Goal: Information Seeking & Learning: Learn about a topic

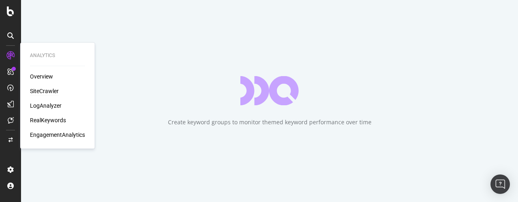
click at [51, 92] on div "SiteCrawler" at bounding box center [44, 91] width 29 height 8
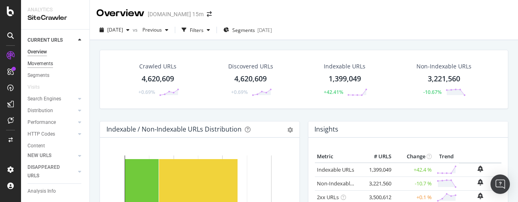
click at [49, 63] on div "Movements" at bounding box center [41, 64] width 26 height 9
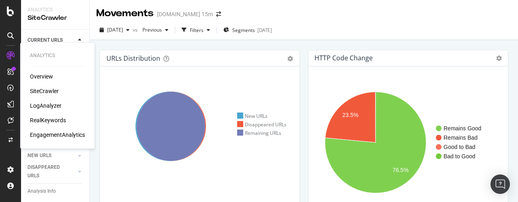
click at [57, 93] on div "SiteCrawler" at bounding box center [44, 91] width 29 height 8
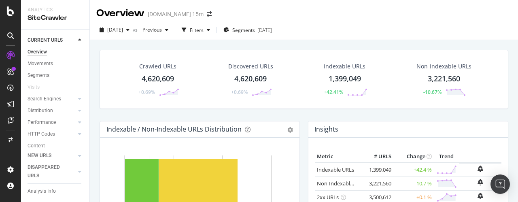
click at [350, 77] on div "1,399,049" at bounding box center [345, 79] width 32 height 11
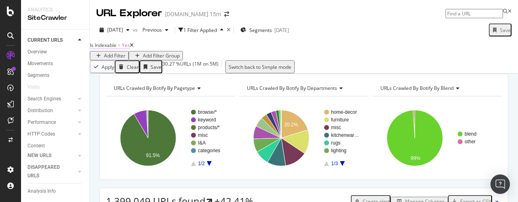
click at [117, 49] on span "Is Indexable" at bounding box center [103, 45] width 27 height 7
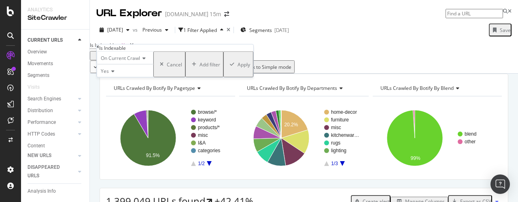
click at [260, 72] on div "Apply Clear Save 30.27 % URLs ( 1M on 5M ) Switch back to Simple mode" at bounding box center [304, 66] width 428 height 13
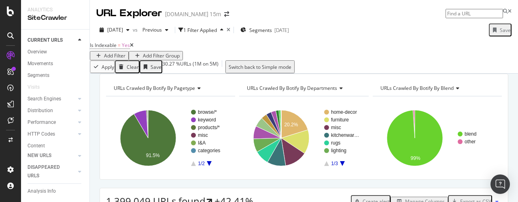
click at [126, 52] on div "Add Filter" at bounding box center [114, 55] width 21 height 7
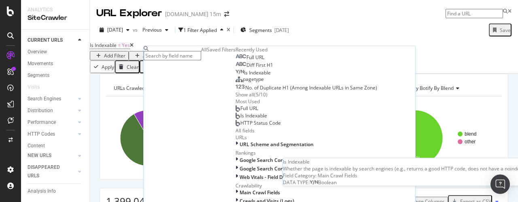
click at [236, 76] on div "Is Indexable" at bounding box center [253, 73] width 35 height 6
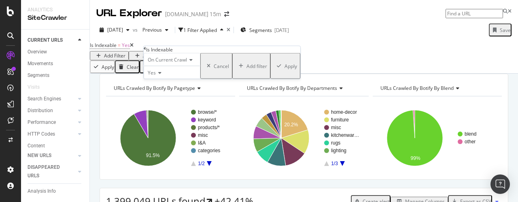
click at [193, 62] on icon at bounding box center [190, 59] width 6 height 5
click at [186, 82] on span "On Compared Crawl" at bounding box center [169, 78] width 46 height 7
click at [162, 75] on icon at bounding box center [159, 72] width 6 height 5
click at [161, 96] on div "No" at bounding box center [175, 91] width 62 height 9
click at [291, 69] on div "Apply" at bounding box center [297, 65] width 13 height 7
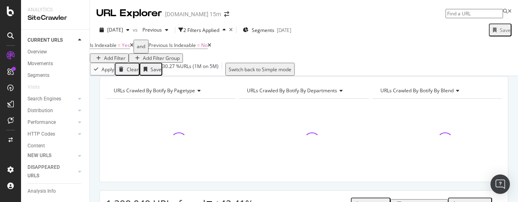
click at [297, 59] on div "Is Indexable = Yes and Previous Is Indexable = No Add Filter Add Filter Group" at bounding box center [304, 51] width 428 height 23
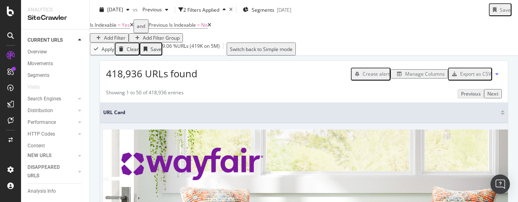
scroll to position [129, 0]
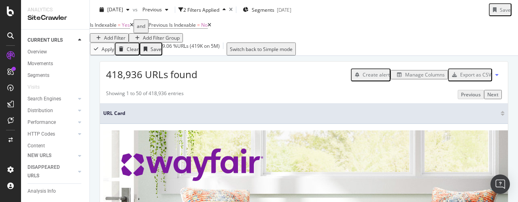
click at [481, 78] on div "Export as CSV" at bounding box center [475, 74] width 31 height 7
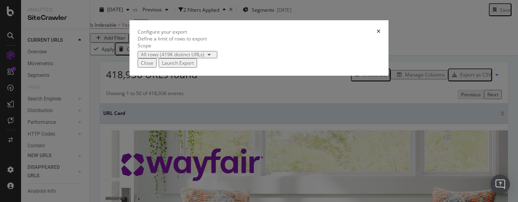
click at [381, 34] on icon "times" at bounding box center [379, 31] width 4 height 5
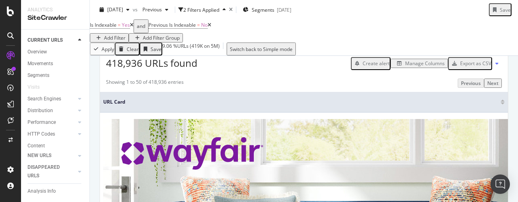
scroll to position [0, 0]
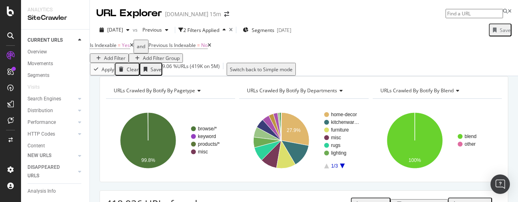
click at [201, 97] on div "URLs Crawled By Botify By pagetype" at bounding box center [170, 90] width 116 height 13
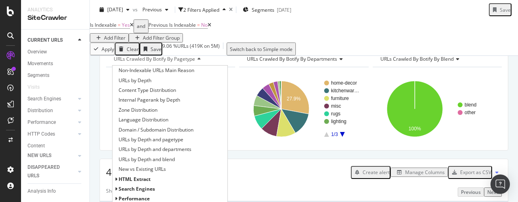
scroll to position [57, 0]
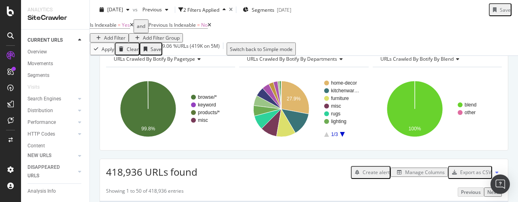
click at [331, 40] on div "Is Indexable = Yes and Previous Is Indexable = No Add Filter Add Filter Group" at bounding box center [304, 30] width 428 height 23
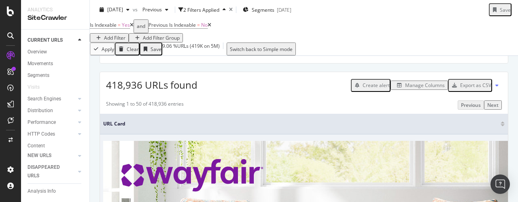
scroll to position [115, 0]
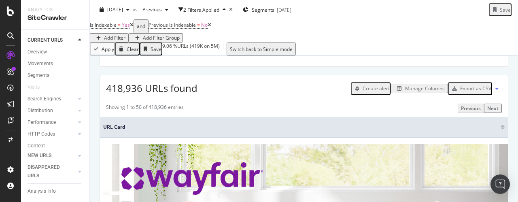
click at [412, 92] on div "Manage Columns" at bounding box center [425, 88] width 40 height 7
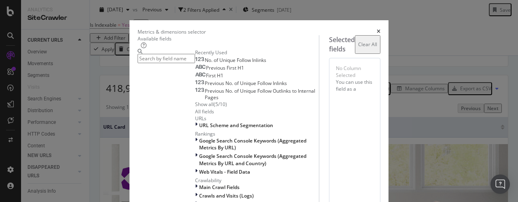
scroll to position [168, 0]
click at [195, 184] on icon "modal" at bounding box center [196, 187] width 2 height 7
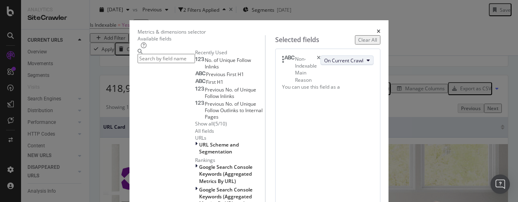
click at [367, 63] on icon "modal" at bounding box center [368, 60] width 3 height 5
click at [322, 123] on span "On Compared Crawl" at bounding box center [308, 124] width 46 height 7
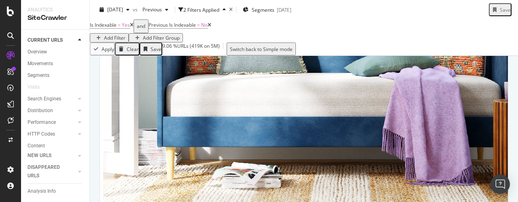
scroll to position [1835, 0]
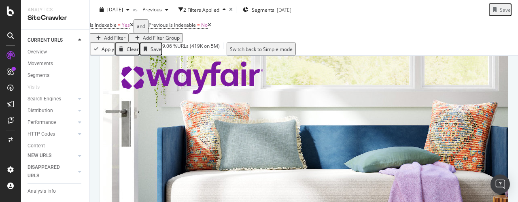
scroll to position [116, 0]
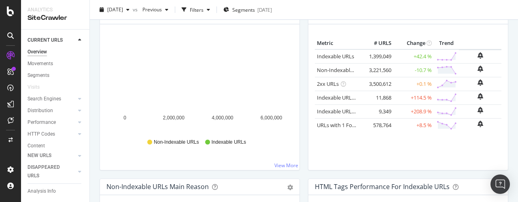
scroll to position [113, 0]
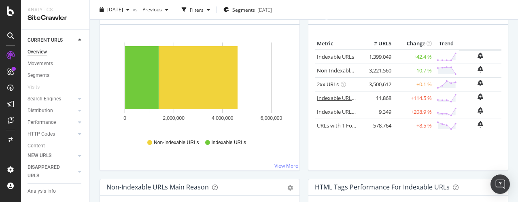
click at [331, 96] on link "Indexable URLs with Bad H1" at bounding box center [351, 97] width 68 height 7
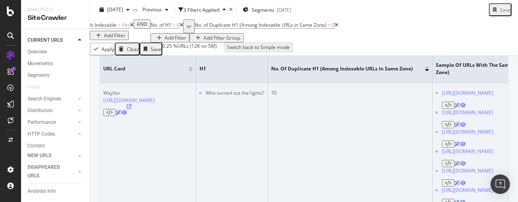
scroll to position [171, 0]
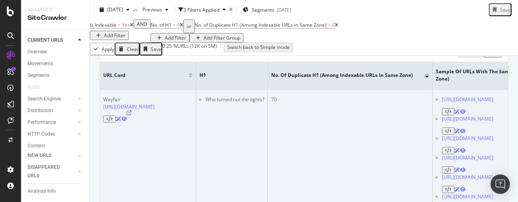
click at [264, 103] on li "Who turned out the lights?" at bounding box center [235, 99] width 59 height 7
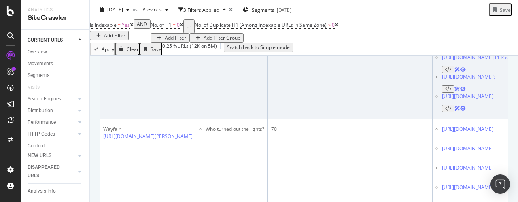
scroll to position [350, 0]
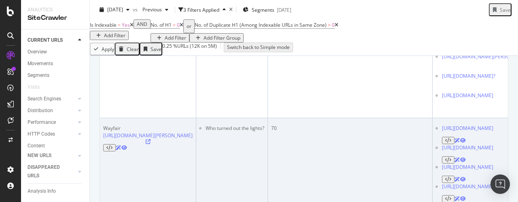
click at [264, 132] on li "Who turned out the lights?" at bounding box center [235, 128] width 59 height 7
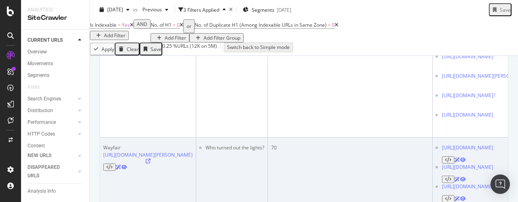
scroll to position [539, 0]
click at [264, 151] on li "Who turned out the lights?" at bounding box center [235, 147] width 59 height 7
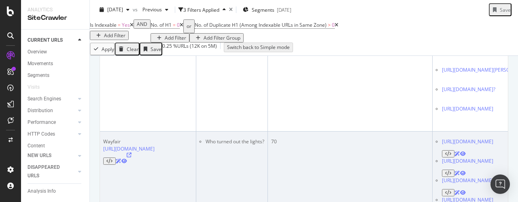
scroll to position [752, 0]
click at [264, 145] on li "Who turned out the lights?" at bounding box center [235, 141] width 59 height 7
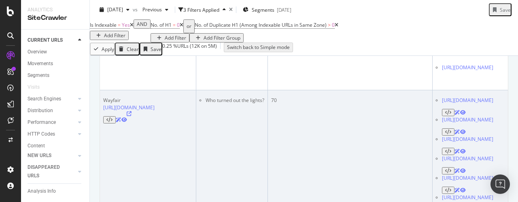
scroll to position [1000, 0]
click at [132, 113] on icon at bounding box center [129, 115] width 5 height 5
click at [264, 98] on li "Who turned out the lights?" at bounding box center [235, 101] width 59 height 7
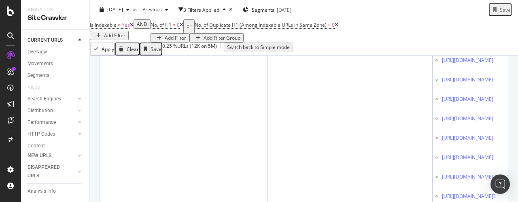
scroll to position [1061, 0]
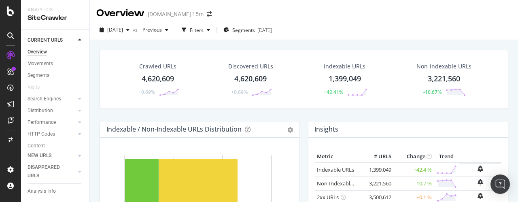
drag, startPoint x: 39, startPoint y: 64, endPoint x: 135, endPoint y: 48, distance: 97.3
click at [39, 64] on div "Movements" at bounding box center [41, 64] width 26 height 9
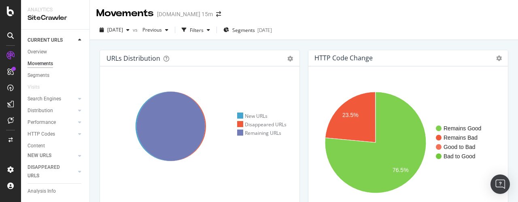
click at [35, 47] on div "Overview Movements Segments Visits Search Engines Top Charts Segments Conversio…" at bounding box center [59, 132] width 62 height 173
click at [38, 54] on div "Overview" at bounding box center [37, 52] width 19 height 9
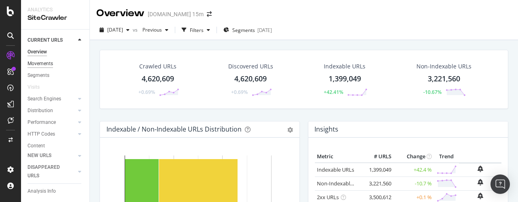
click at [47, 64] on div "Movements" at bounding box center [41, 64] width 26 height 9
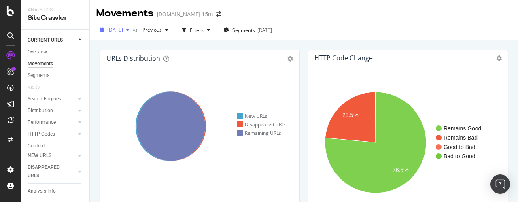
click at [117, 35] on div "[DATE]" at bounding box center [114, 30] width 36 height 12
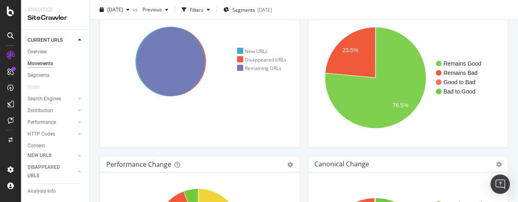
click at [304, 98] on div "HTTP Code Change Chart (by Value) Table Expand Export as CSV Export as PNG × Re…" at bounding box center [408, 70] width 209 height 171
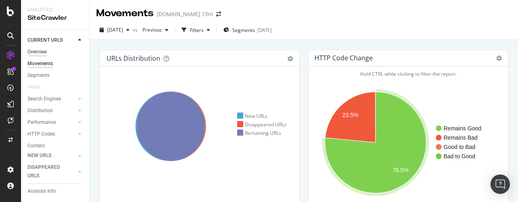
click at [40, 51] on div "Overview" at bounding box center [37, 52] width 19 height 9
